Goal: Find specific page/section: Find specific page/section

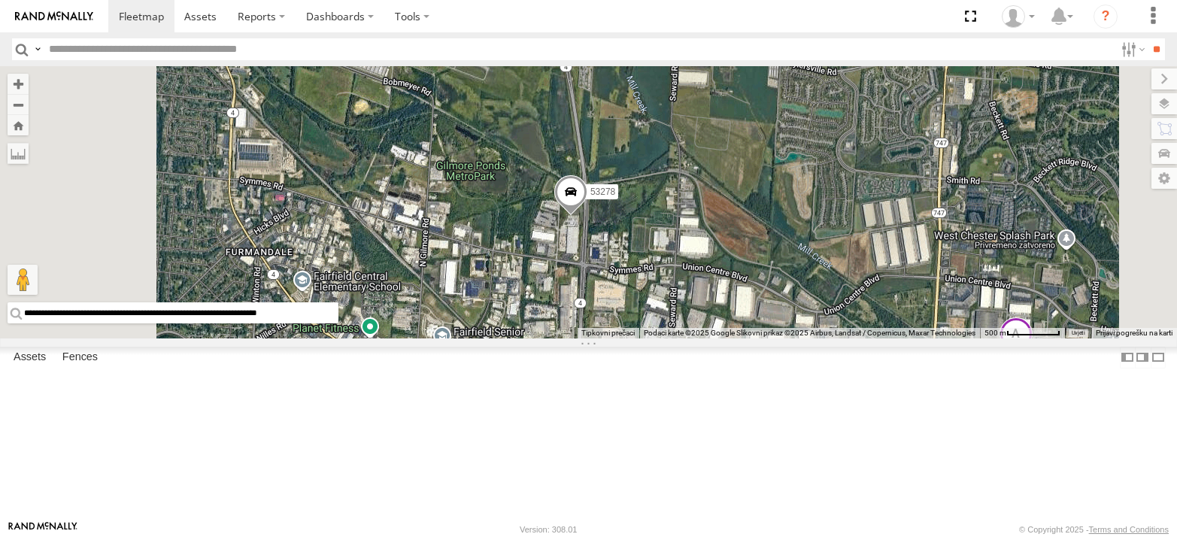
click at [192, 50] on input "text" at bounding box center [579, 49] width 1072 height 22
type input "*****"
click at [1148, 38] on input "**" at bounding box center [1156, 49] width 17 height 22
click at [20, 50] on input "button" at bounding box center [22, 49] width 20 height 22
